Goal: Transaction & Acquisition: Book appointment/travel/reservation

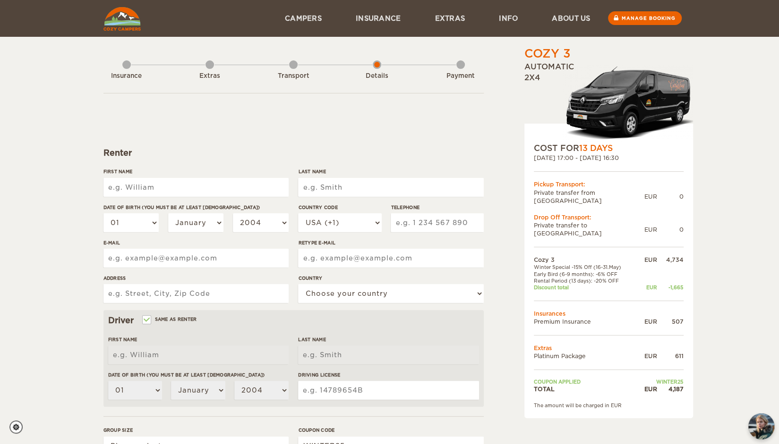
click at [154, 191] on input "First Name" at bounding box center [195, 187] width 185 height 19
type input "Johannes"
type input "Linhard"
select select "49"
type input "1797722948"
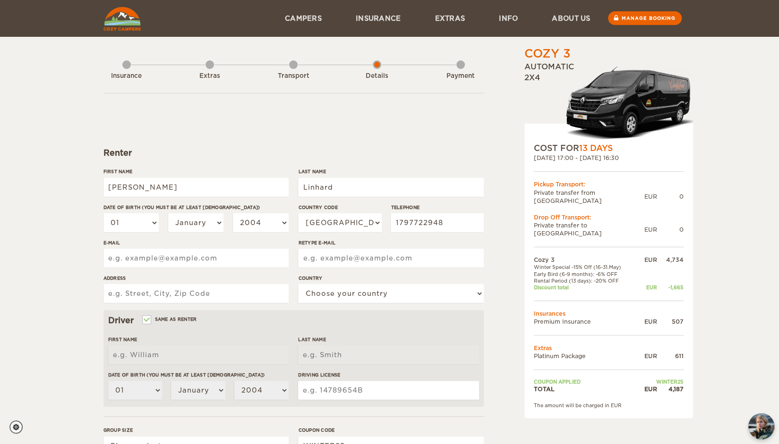
type input "linhard@gmail.com"
type input "Kugelspielweg 12"
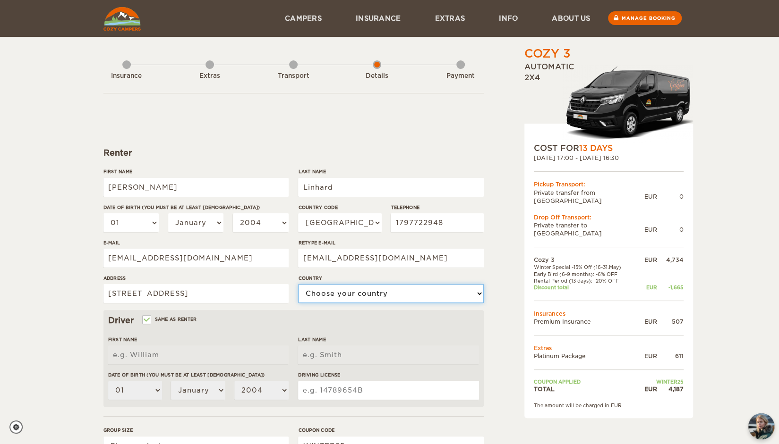
select select "77"
type input "[PERSON_NAME]"
type input "Linhard"
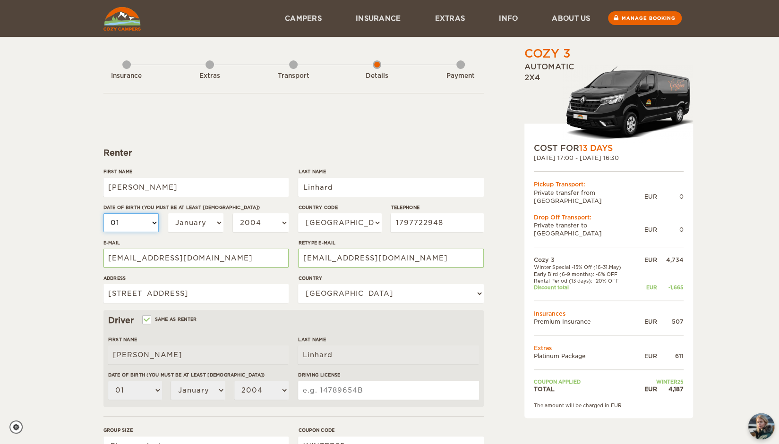
click at [141, 222] on select "01 02 03 04 05 06 07 08 09 10 11 12 13 14 15 16 17 18 19 20 21 22 23 24 25 26 2…" at bounding box center [131, 222] width 56 height 19
select select "28"
click at [103, 213] on select "01 02 03 04 05 06 07 08 09 10 11 12 13 14 15 16 17 18 19 20 21 22 23 24 25 26 2…" at bounding box center [131, 222] width 56 height 19
select select "28"
select select "06"
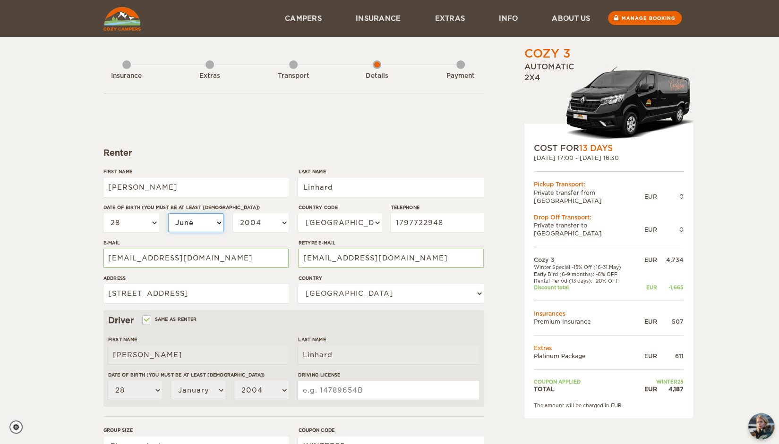
select select "06"
select select "1999"
select select "1979"
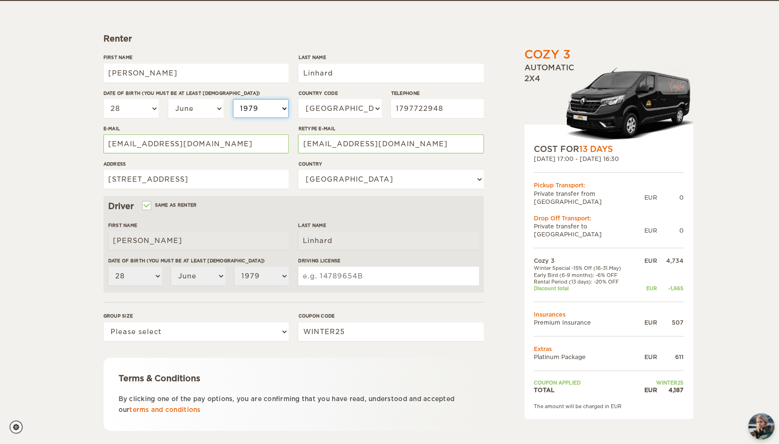
scroll to position [115, 0]
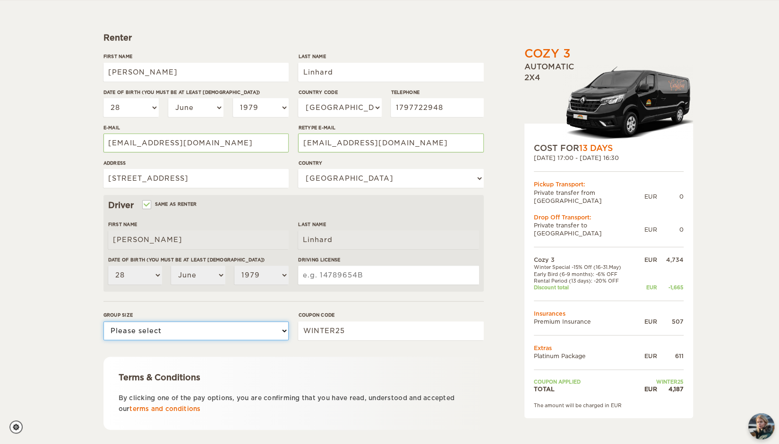
click at [153, 334] on select "Please select 1 2 3" at bounding box center [195, 331] width 185 height 19
select select "3"
click at [103, 322] on select "Please select 1 2 3" at bounding box center [195, 331] width 185 height 19
click at [329, 271] on input "Driving License" at bounding box center [388, 275] width 180 height 19
type input "B28000ADN81"
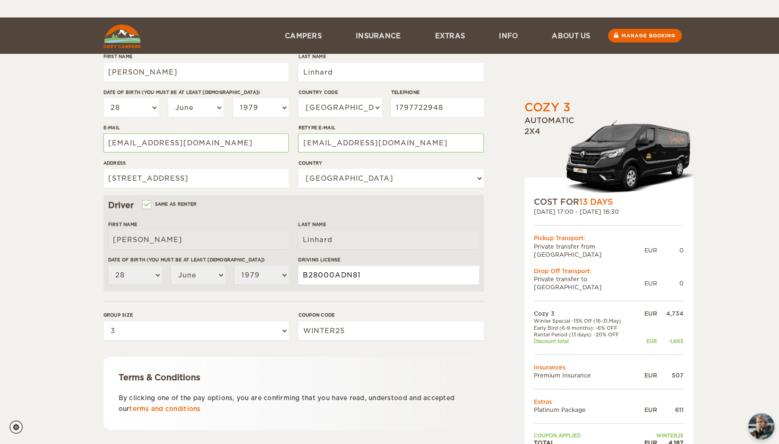
scroll to position [169, 0]
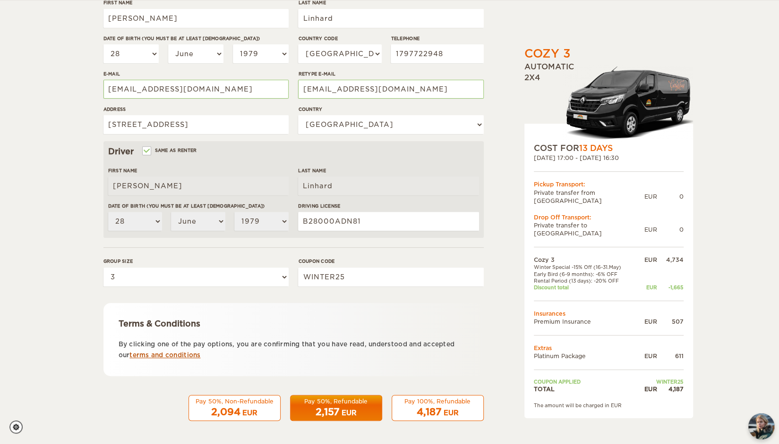
click at [183, 354] on link "terms and conditions" at bounding box center [164, 355] width 71 height 7
click at [420, 408] on span "4,187" at bounding box center [428, 412] width 25 height 11
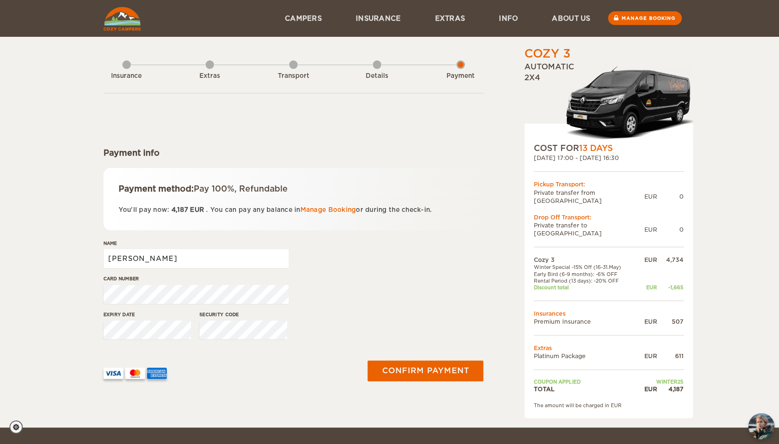
click at [155, 257] on input "[PERSON_NAME]" at bounding box center [195, 258] width 185 height 19
type input "[PERSON_NAME]"
click at [423, 367] on button "Confirm payment" at bounding box center [425, 370] width 119 height 21
